Goal: Use online tool/utility

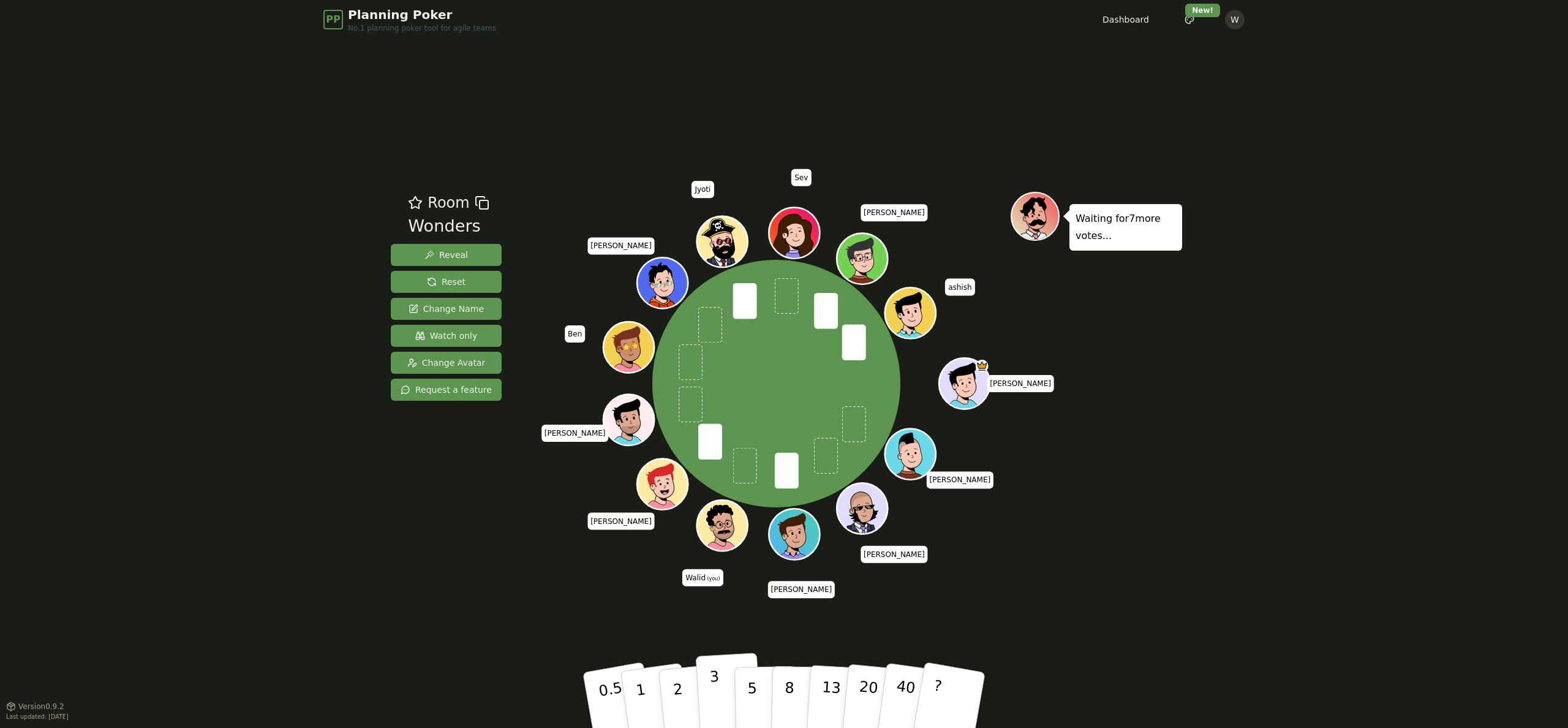
click at [721, 696] on button "3" at bounding box center [729, 700] width 67 height 95
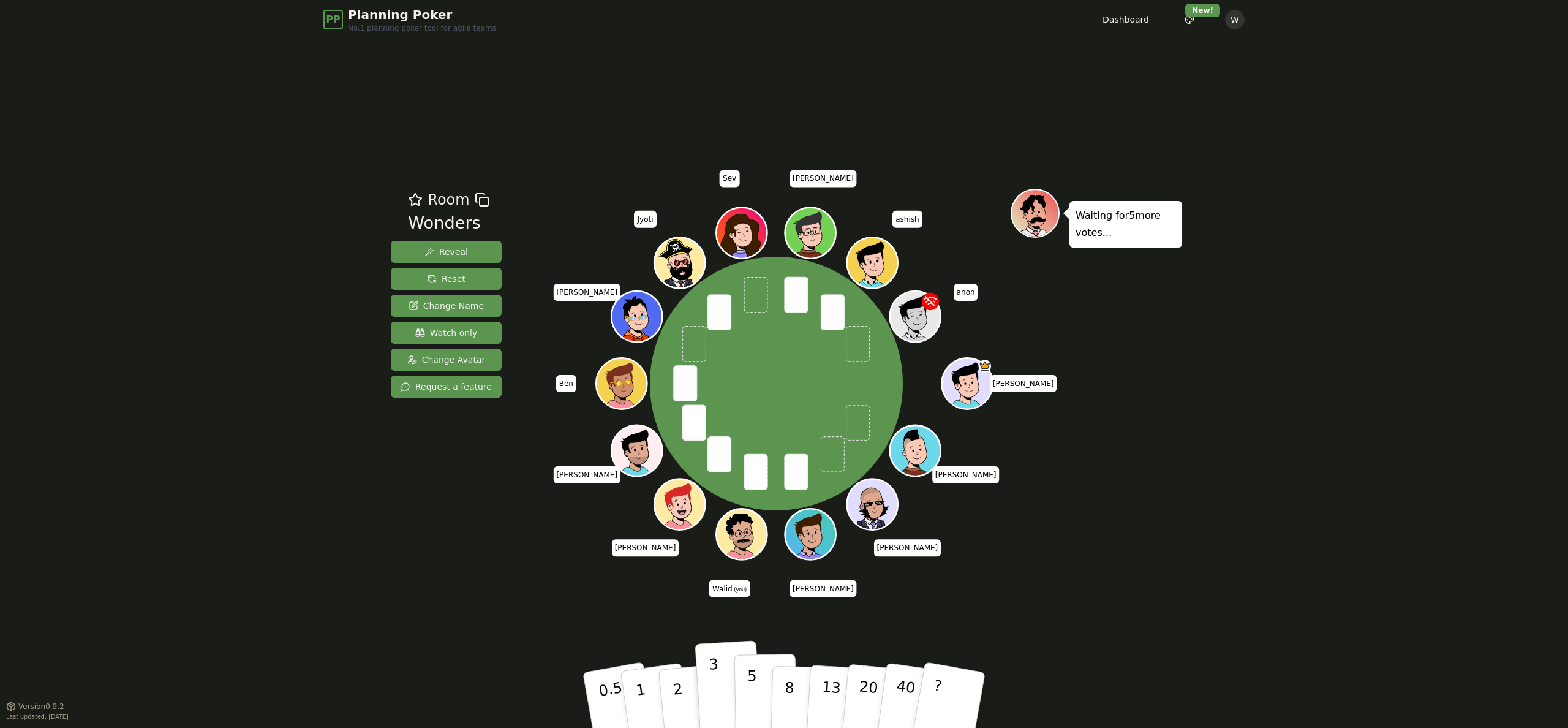
click at [752, 690] on p "5" at bounding box center [753, 700] width 10 height 66
click at [723, 686] on button "3" at bounding box center [729, 700] width 67 height 95
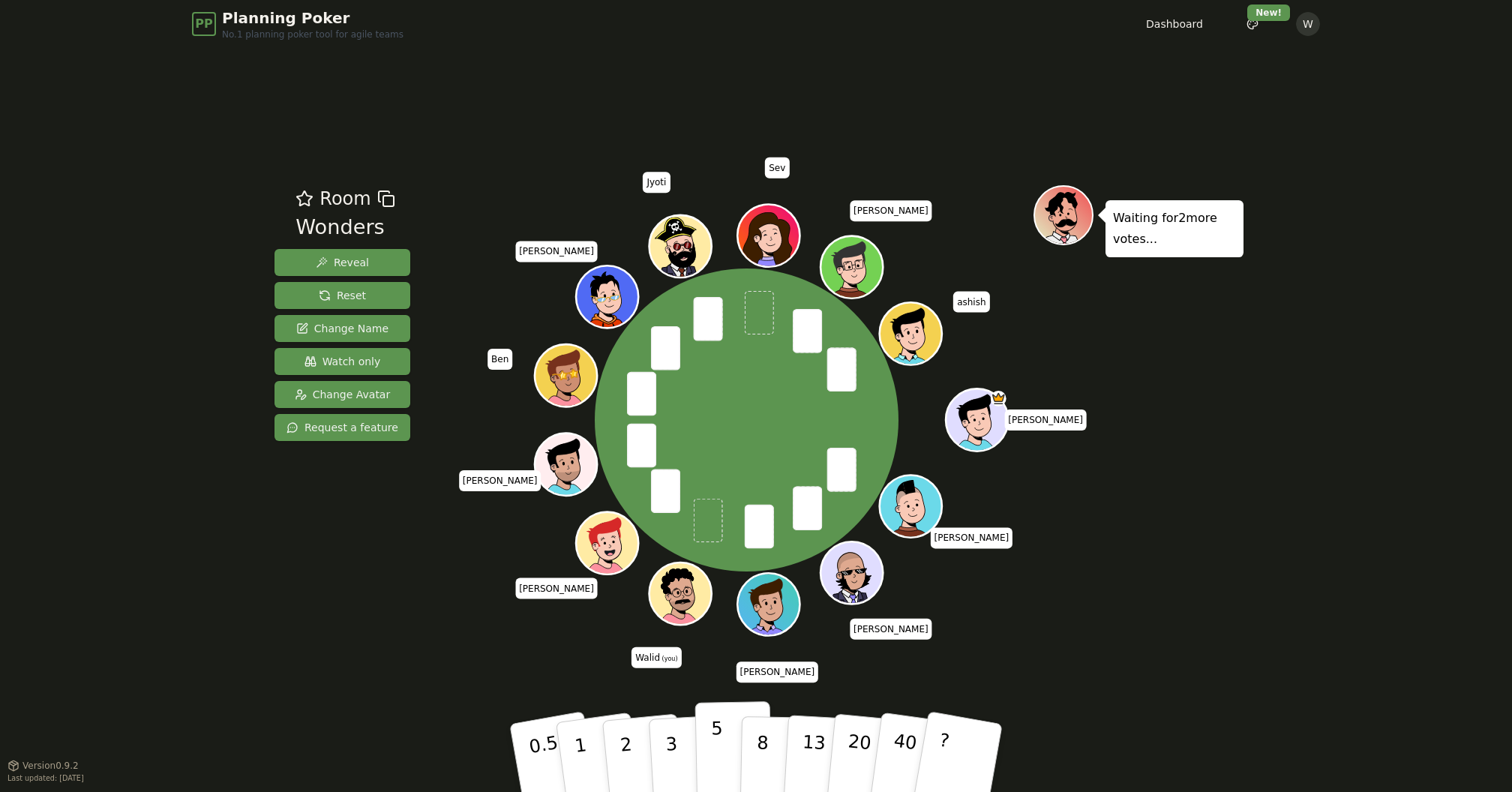
click at [717, 728] on p "5" at bounding box center [717, 759] width 13 height 81
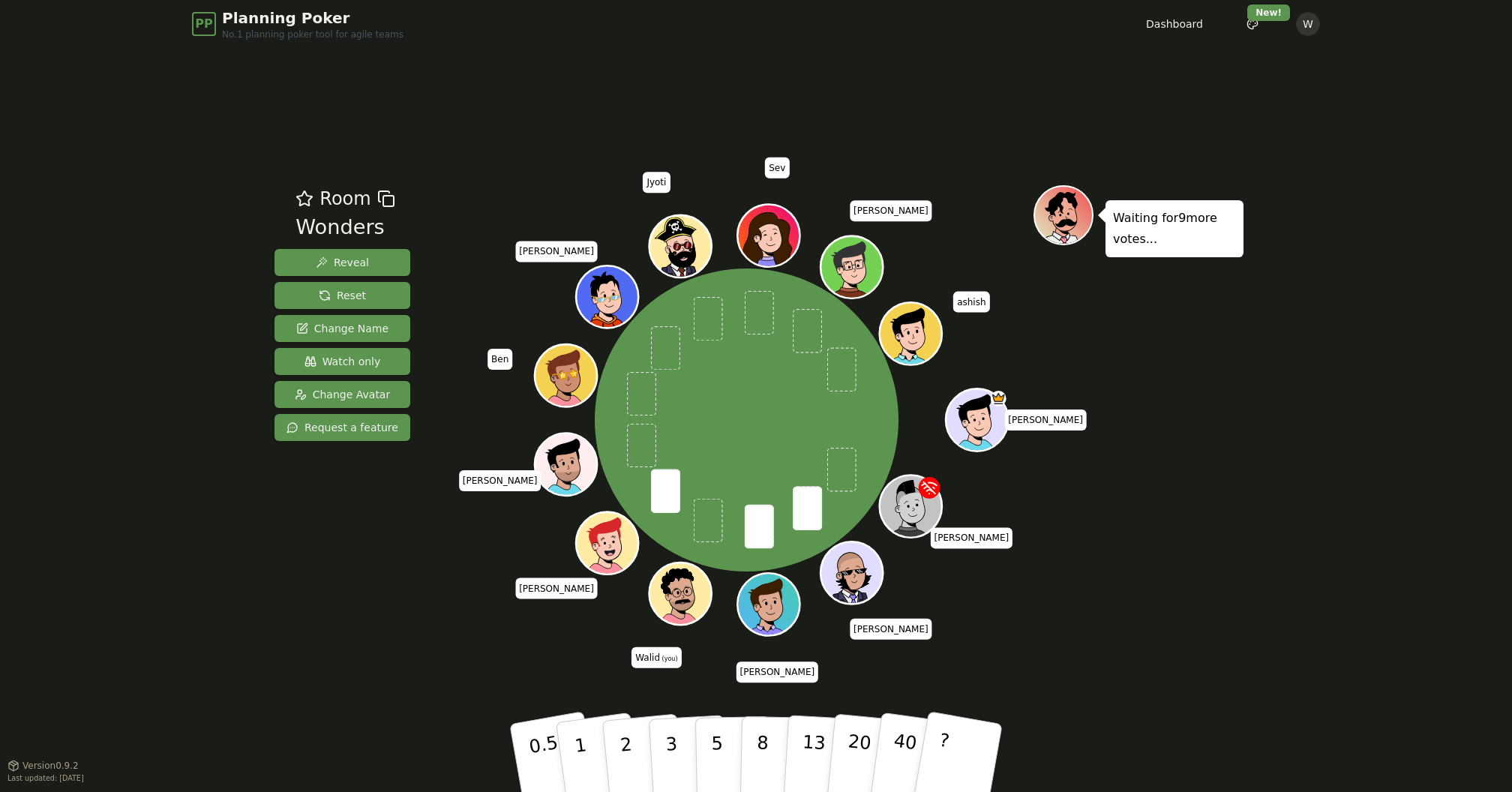
click at [282, 466] on div "Room Wonders Reveal Reset Change Name Watch only Change Avatar Request a feature" at bounding box center [343, 406] width 148 height 443
click at [716, 740] on p "5" at bounding box center [717, 759] width 13 height 81
click at [1236, 579] on div "Waiting for 8 more votes..." at bounding box center [1138, 406] width 210 height 443
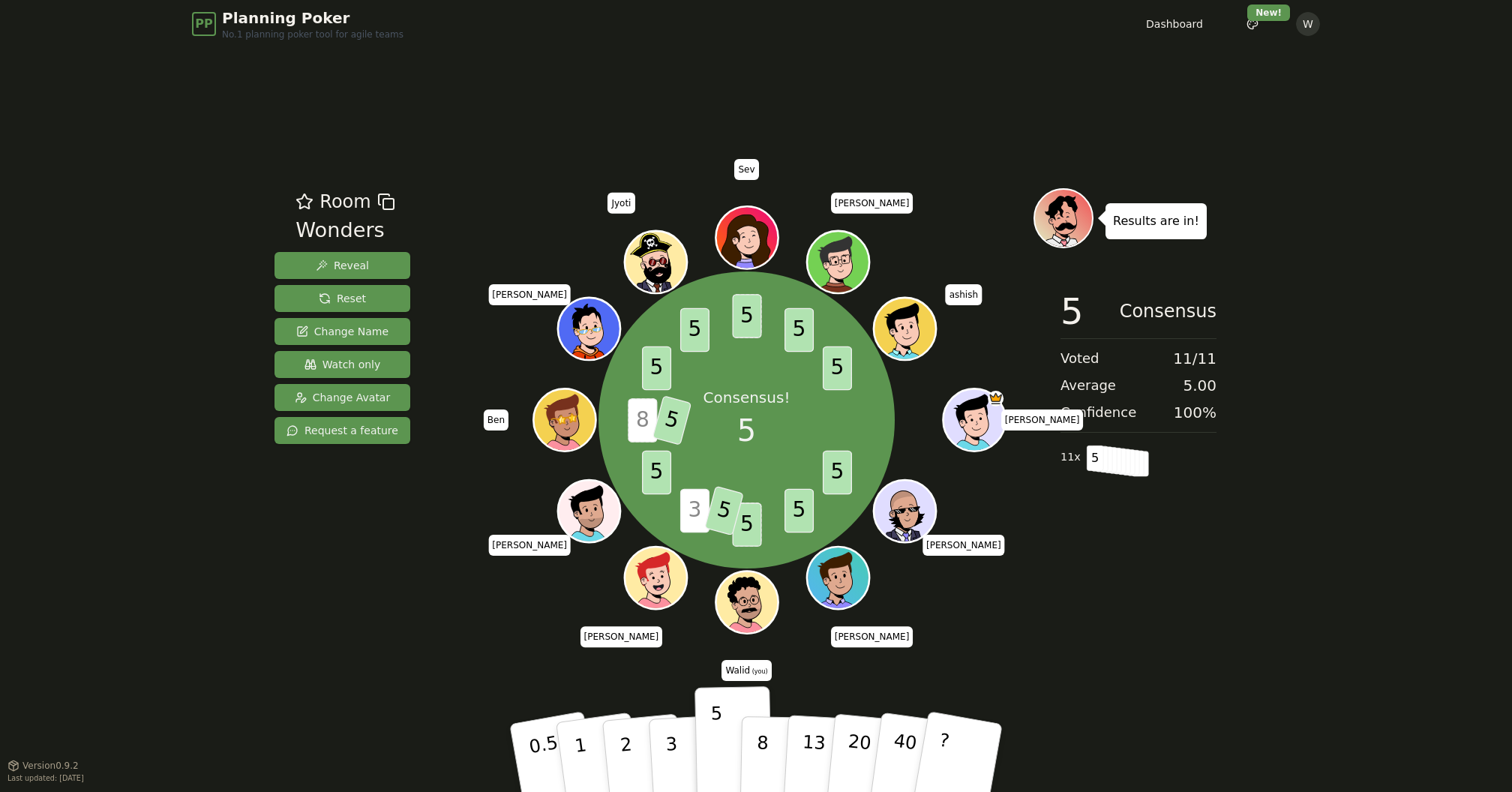
click at [757, 410] on div "Consensus! 5" at bounding box center [747, 421] width 113 height 113
click at [764, 403] on p "Consensus!" at bounding box center [746, 398] width 87 height 21
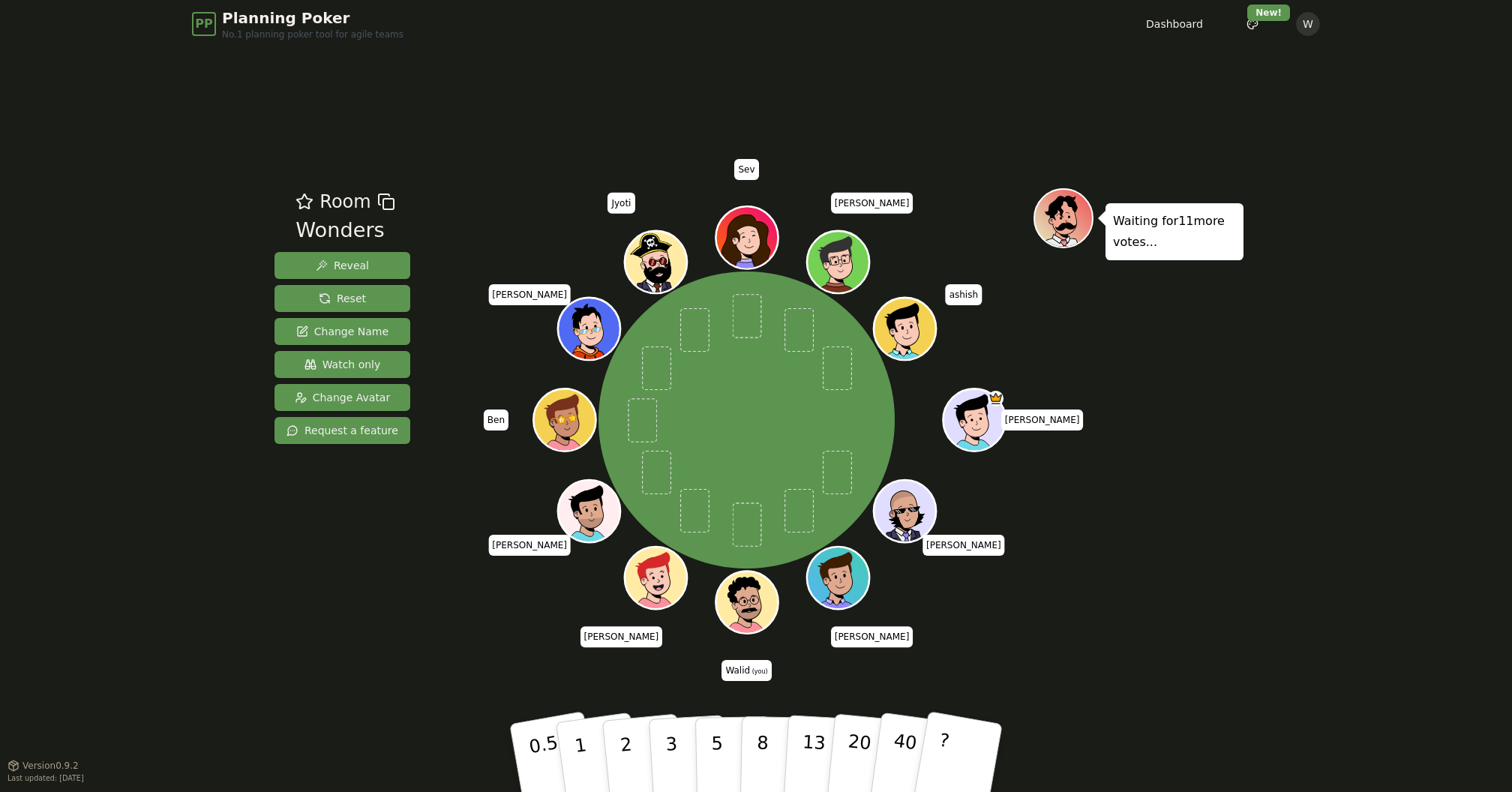
click at [199, 784] on div "PP Planning Poker No.1 planning poker tool for agile teams Dashboard Toggle the…" at bounding box center [756, 396] width 1512 height 792
click at [1187, 507] on div "Waiting for 11 more votes..." at bounding box center [1138, 406] width 210 height 436
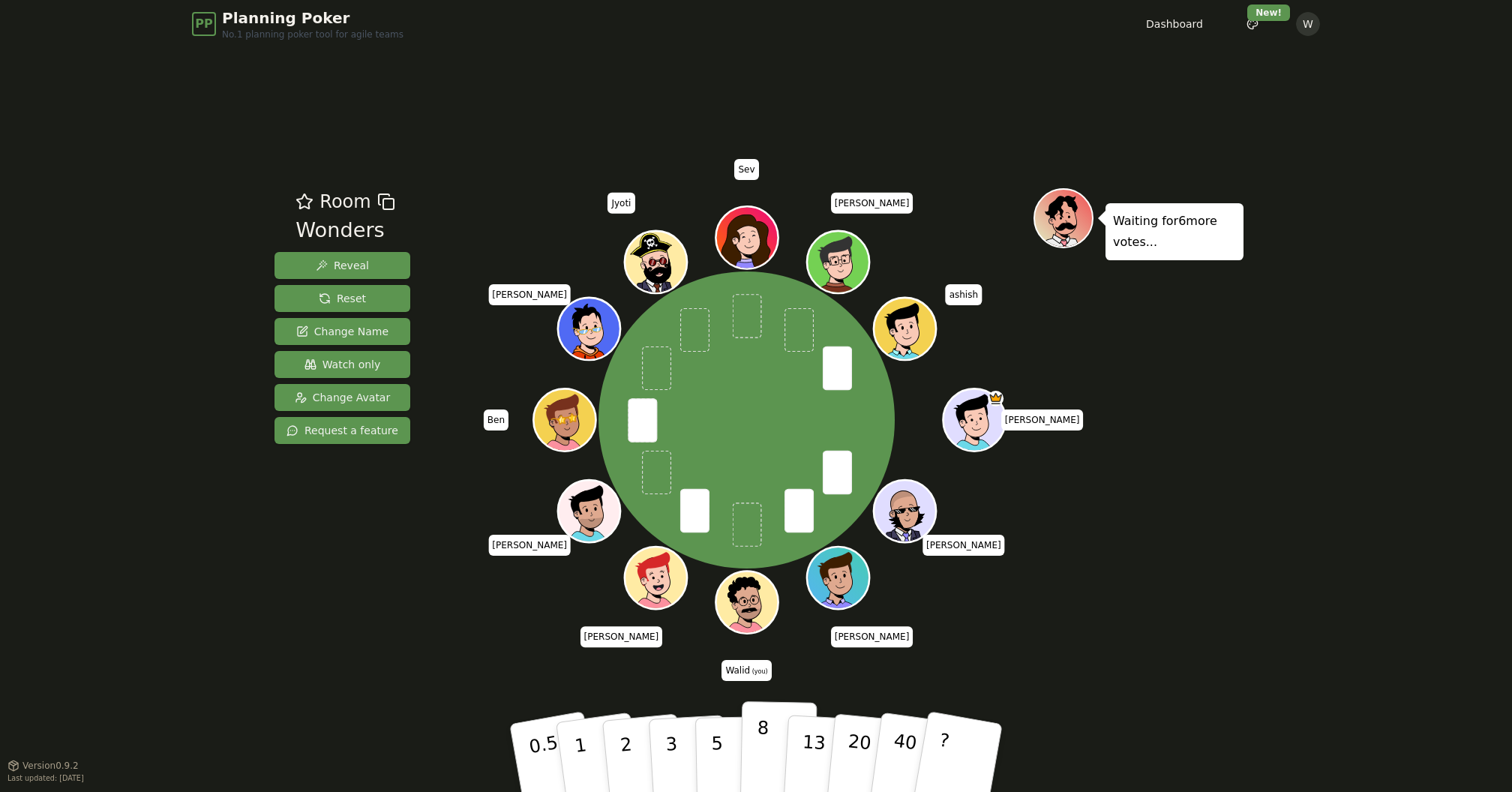
click at [758, 731] on p "8" at bounding box center [762, 758] width 13 height 81
click at [1138, 596] on div "Waiting for 5 more votes..." at bounding box center [1138, 406] width 210 height 436
click at [719, 767] on p "5" at bounding box center [717, 759] width 13 height 81
click at [337, 659] on div "Room Wonders Reveal Reset Change Name Watch only Change Avatar Request a featur…" at bounding box center [756, 406] width 975 height 717
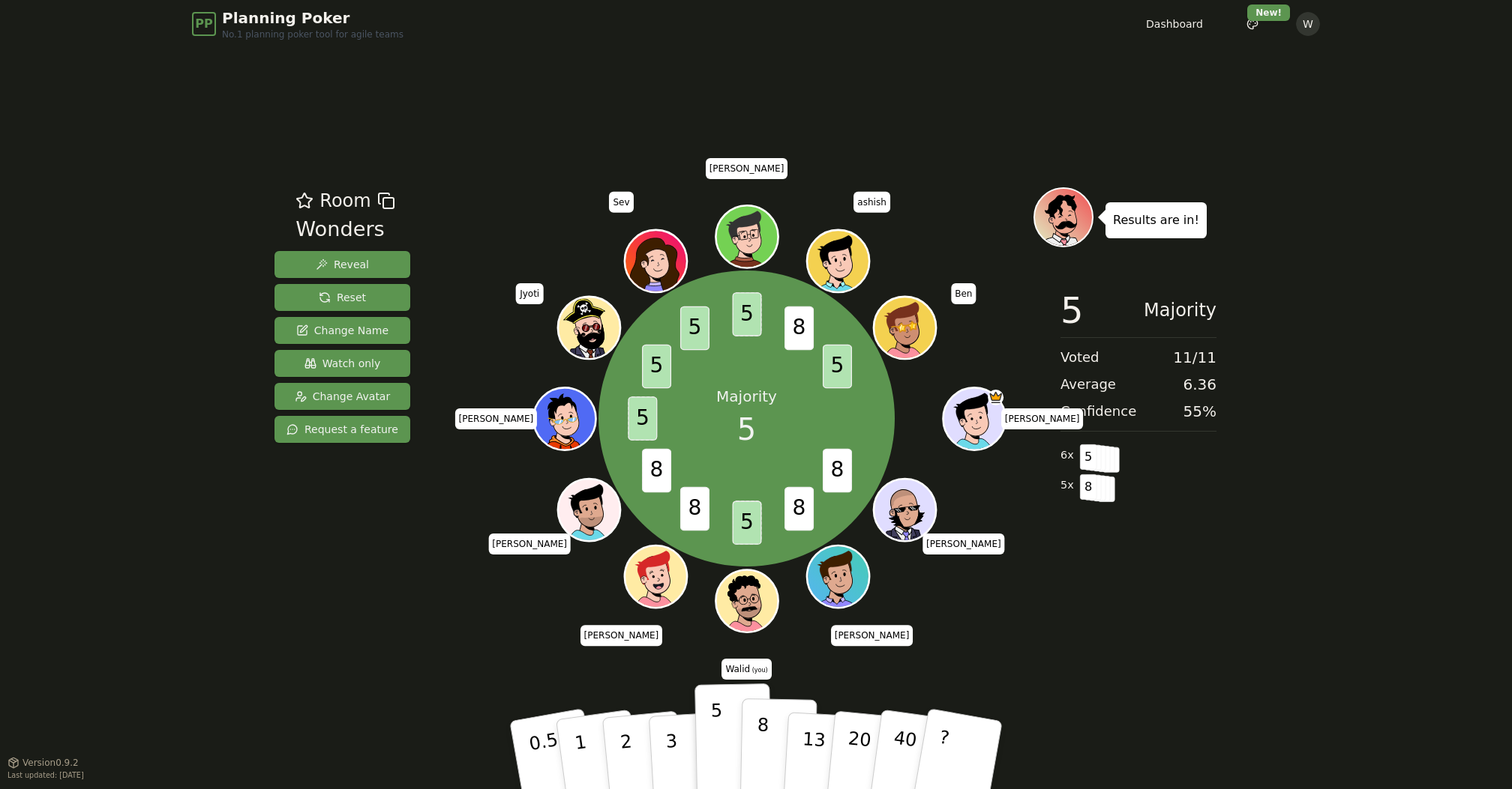
click at [770, 747] on button "8" at bounding box center [778, 755] width 77 height 114
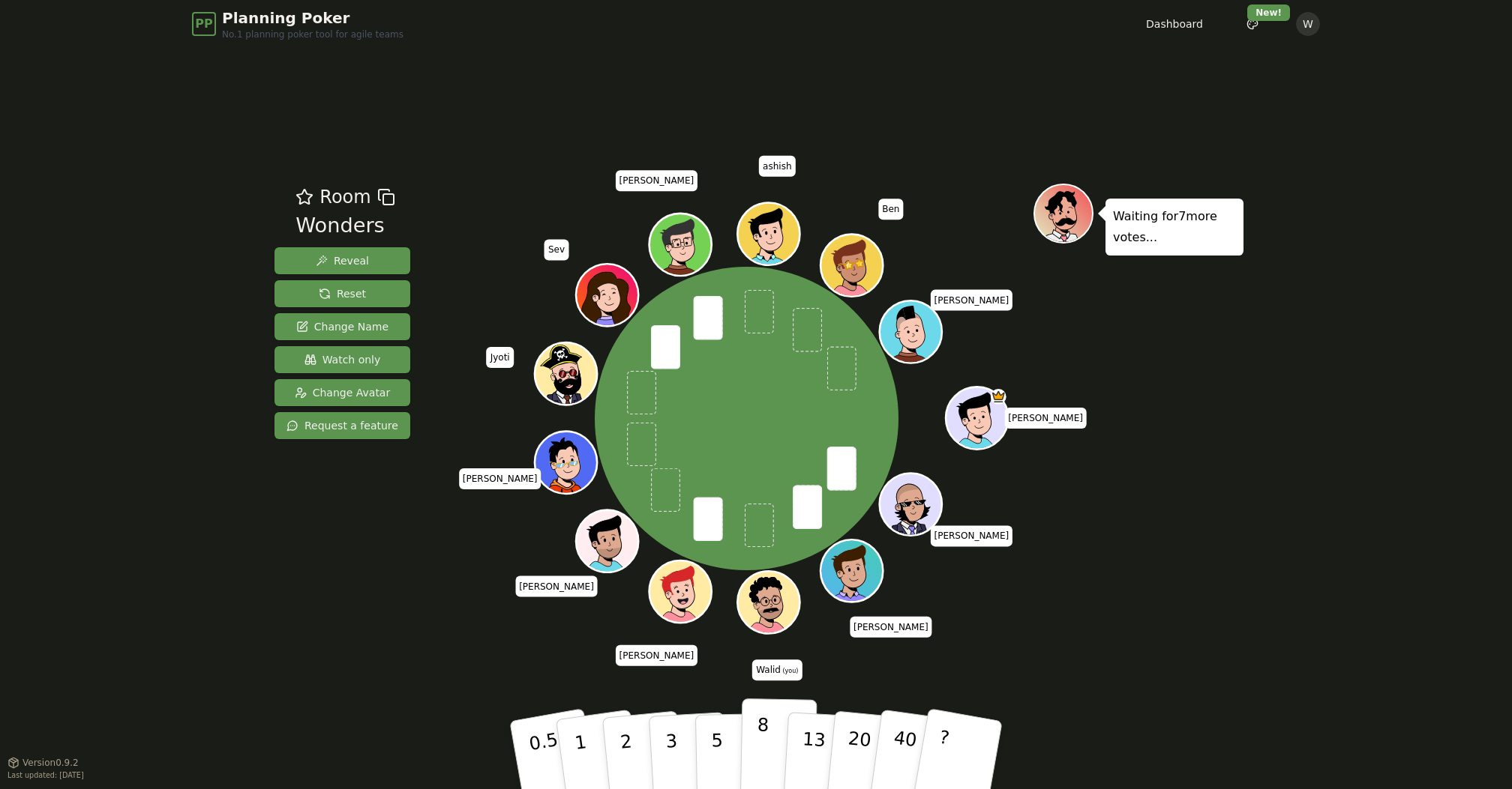
click at [762, 734] on p "8" at bounding box center [762, 755] width 13 height 81
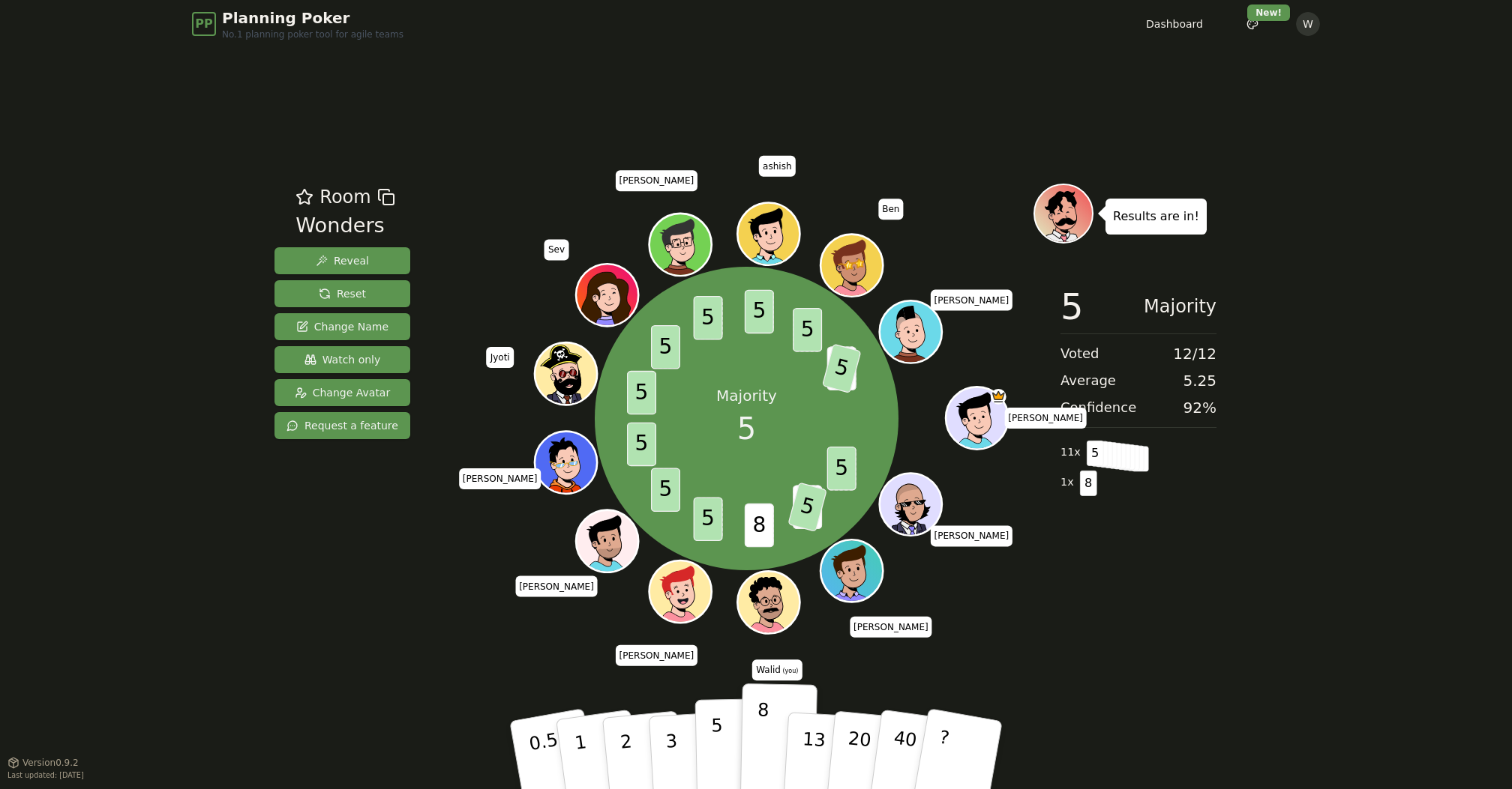
click at [716, 721] on p "5" at bounding box center [717, 756] width 13 height 81
